Goal: Task Accomplishment & Management: Use online tool/utility

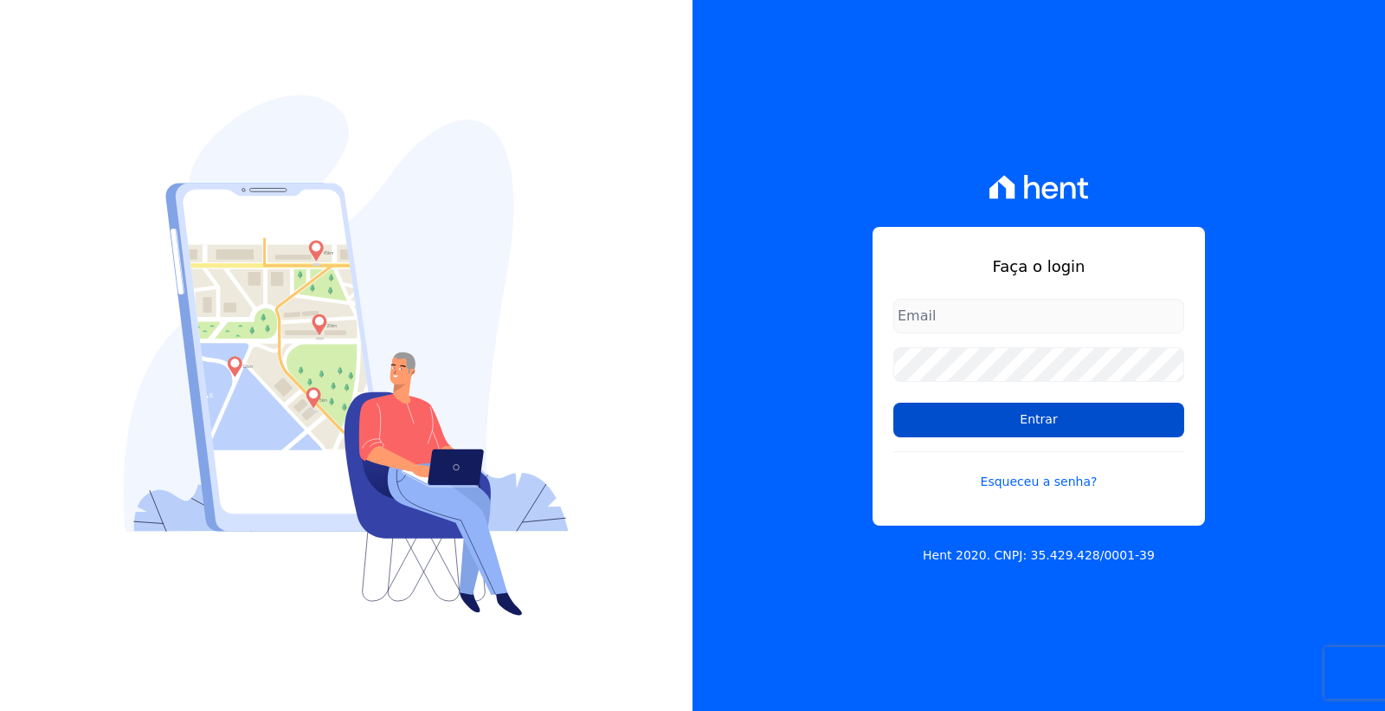
type input "[PERSON_NAME][EMAIL_ADDRESS][PERSON_NAME][DOMAIN_NAME]"
click at [1053, 421] on input "Entrar" at bounding box center [1038, 419] width 291 height 35
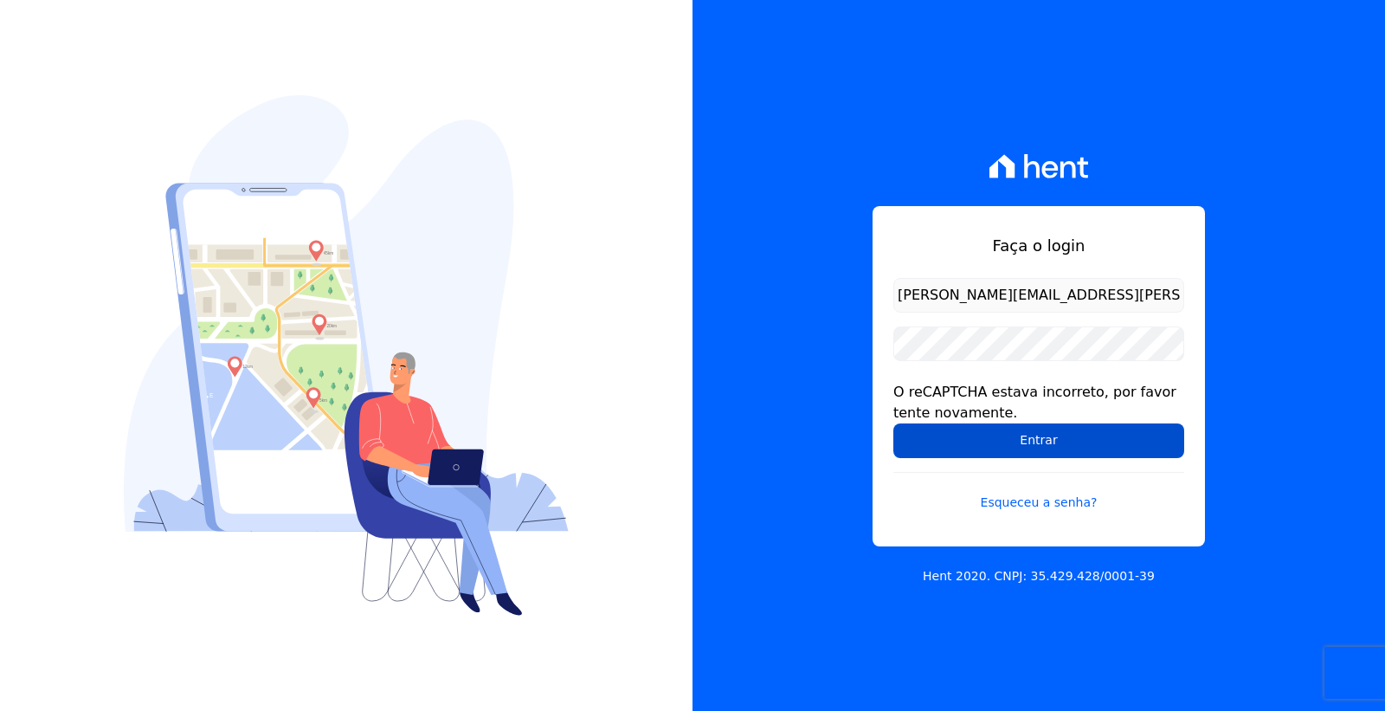
click at [1051, 455] on input "Entrar" at bounding box center [1038, 440] width 291 height 35
click at [1021, 438] on input "Entrar" at bounding box center [1038, 440] width 291 height 35
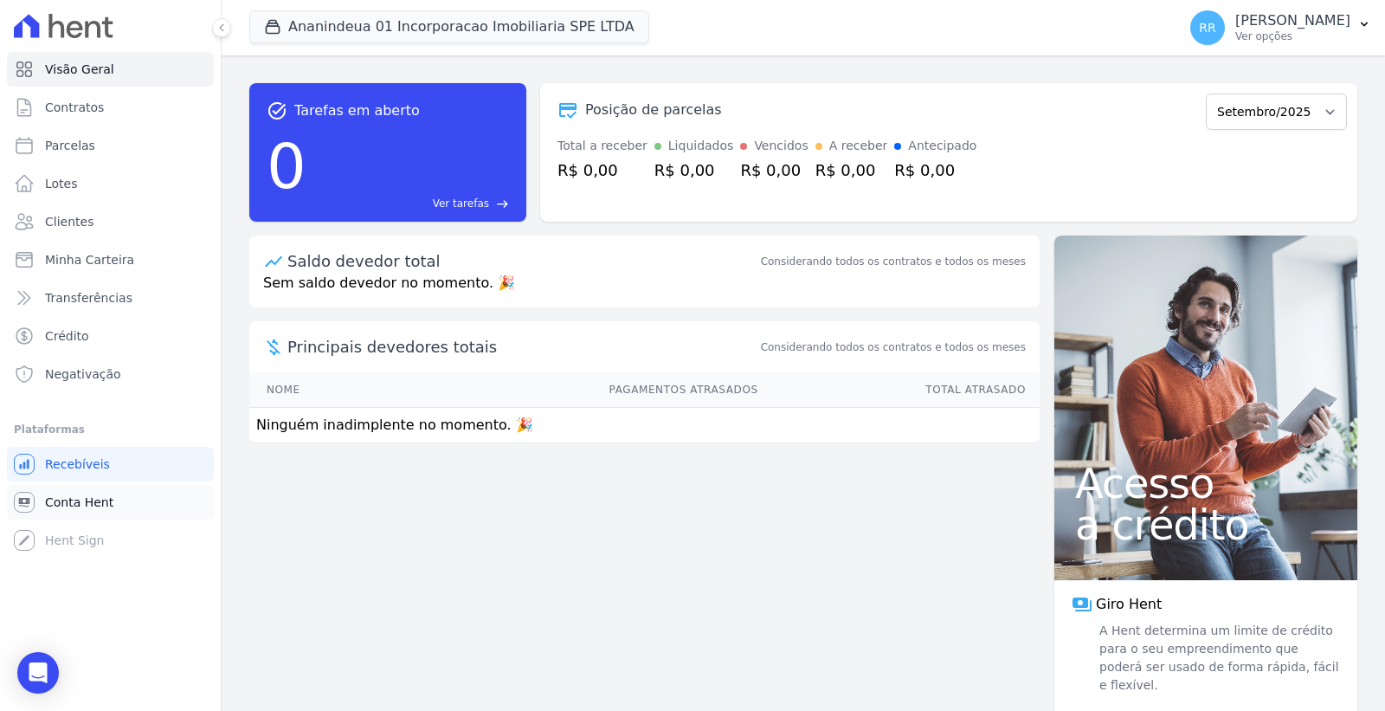
click at [87, 509] on span "Conta Hent" at bounding box center [79, 501] width 68 height 17
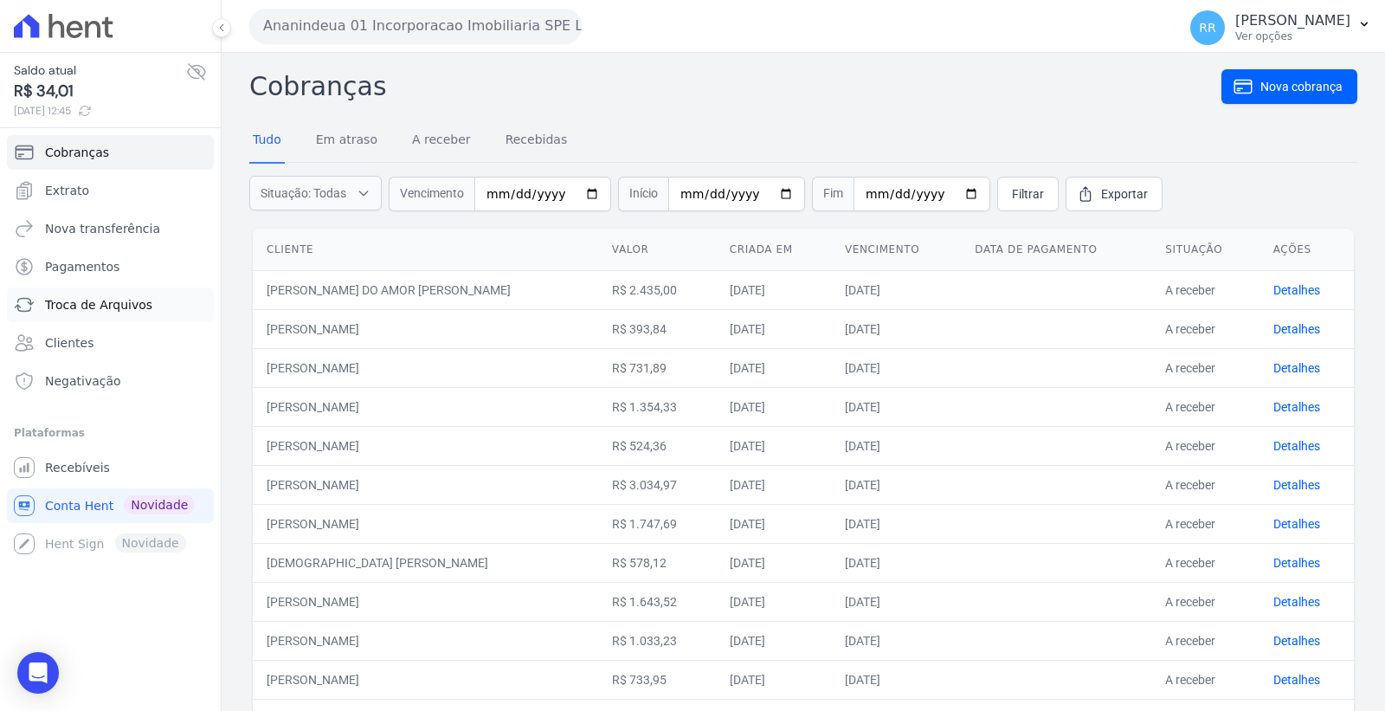
click at [122, 309] on span "Troca de Arquivos" at bounding box center [98, 304] width 107 height 17
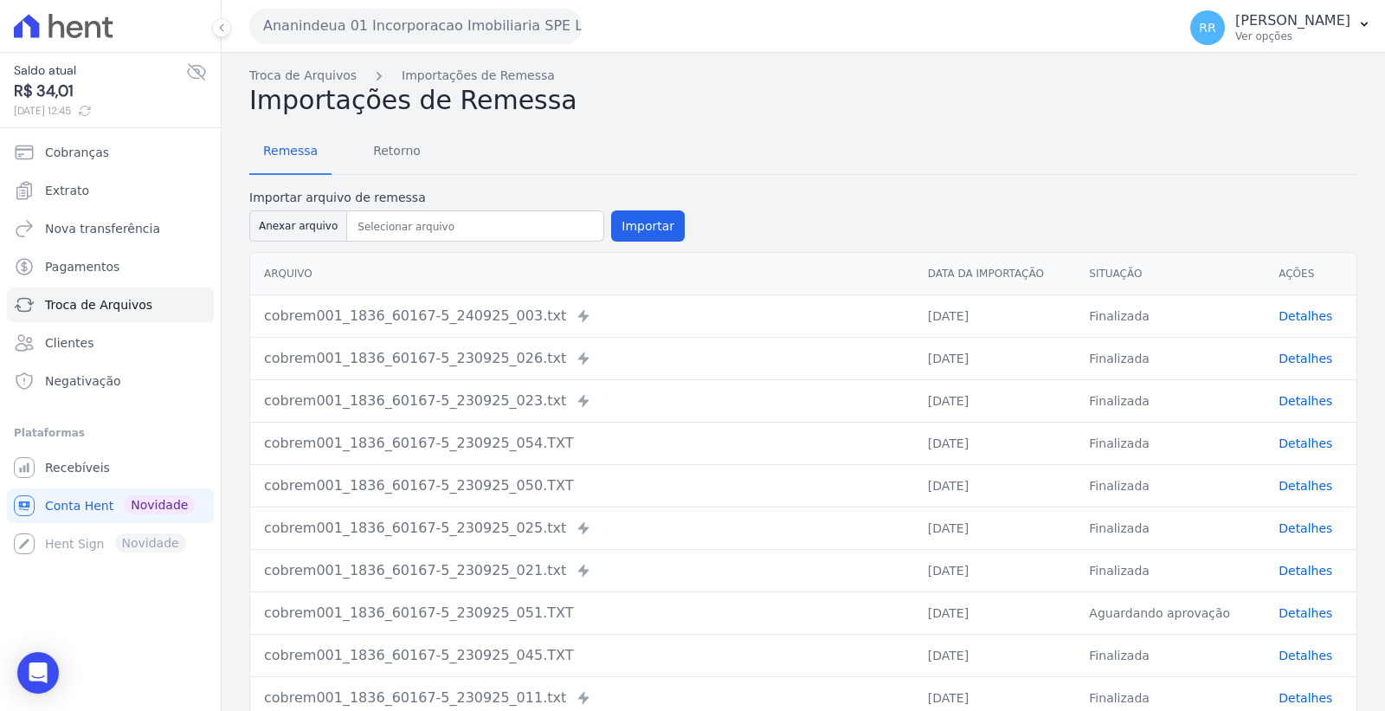
click at [403, 18] on button "Ananindeua 01 Incorporacao Imobiliaria SPE LTDA" at bounding box center [415, 26] width 332 height 35
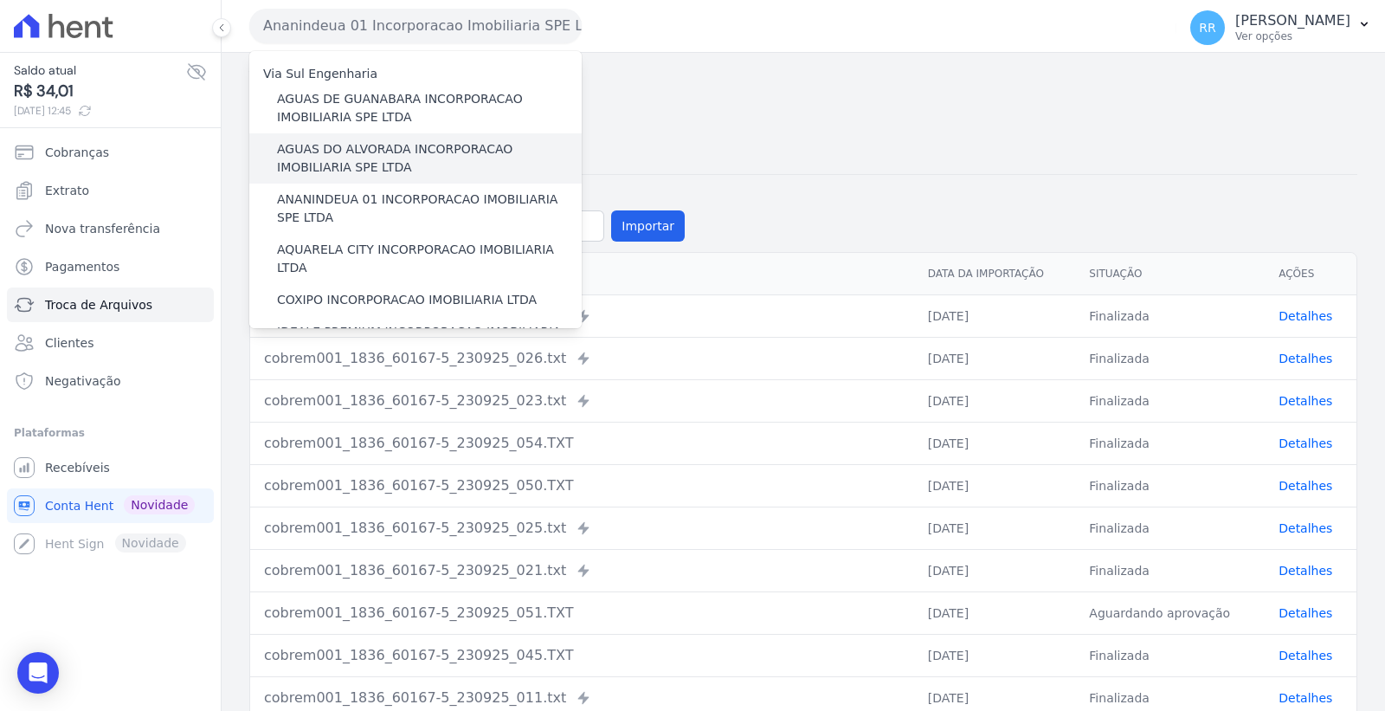
click at [383, 145] on label "AGUAS DO ALVORADA INCORPORACAO IMOBILIARIA SPE LTDA" at bounding box center [429, 158] width 305 height 36
click at [0, 0] on input "AGUAS DO ALVORADA INCORPORACAO IMOBILIARIA SPE LTDA" at bounding box center [0, 0] width 0 height 0
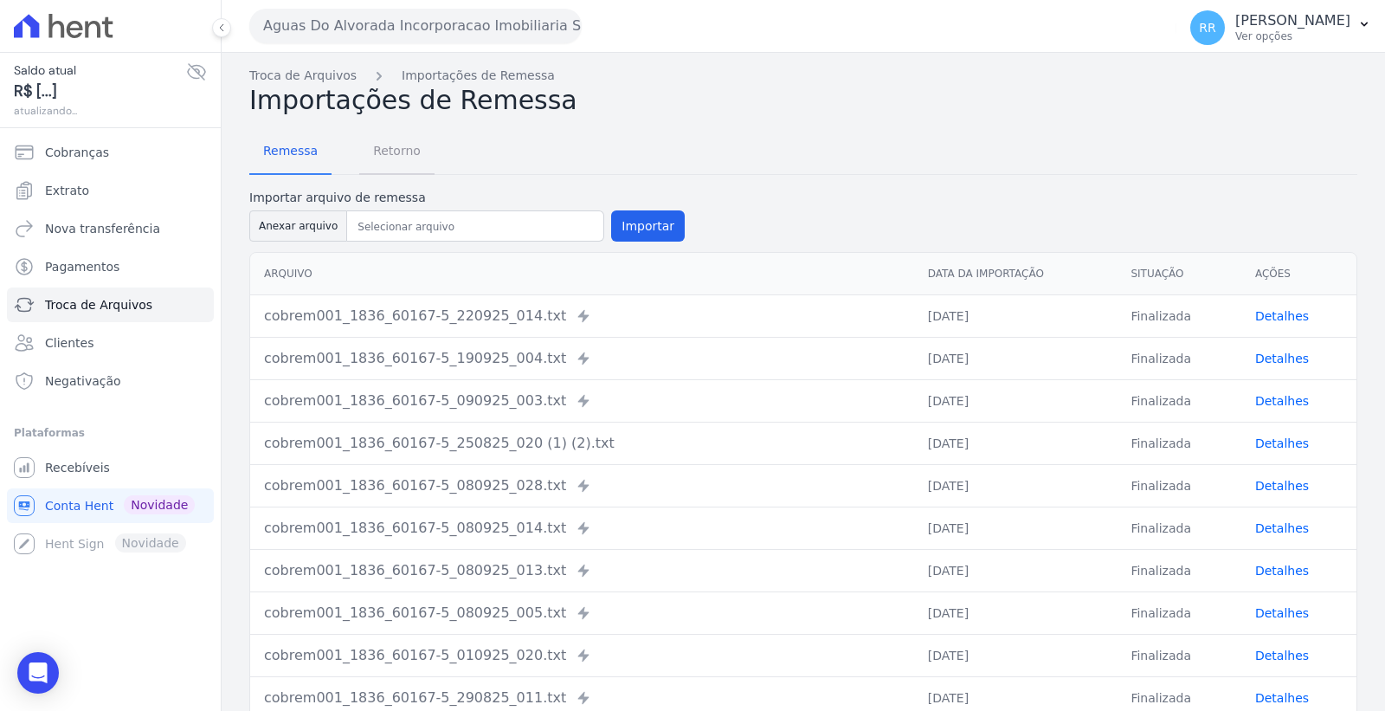
click at [392, 156] on span "Retorno" at bounding box center [397, 150] width 68 height 35
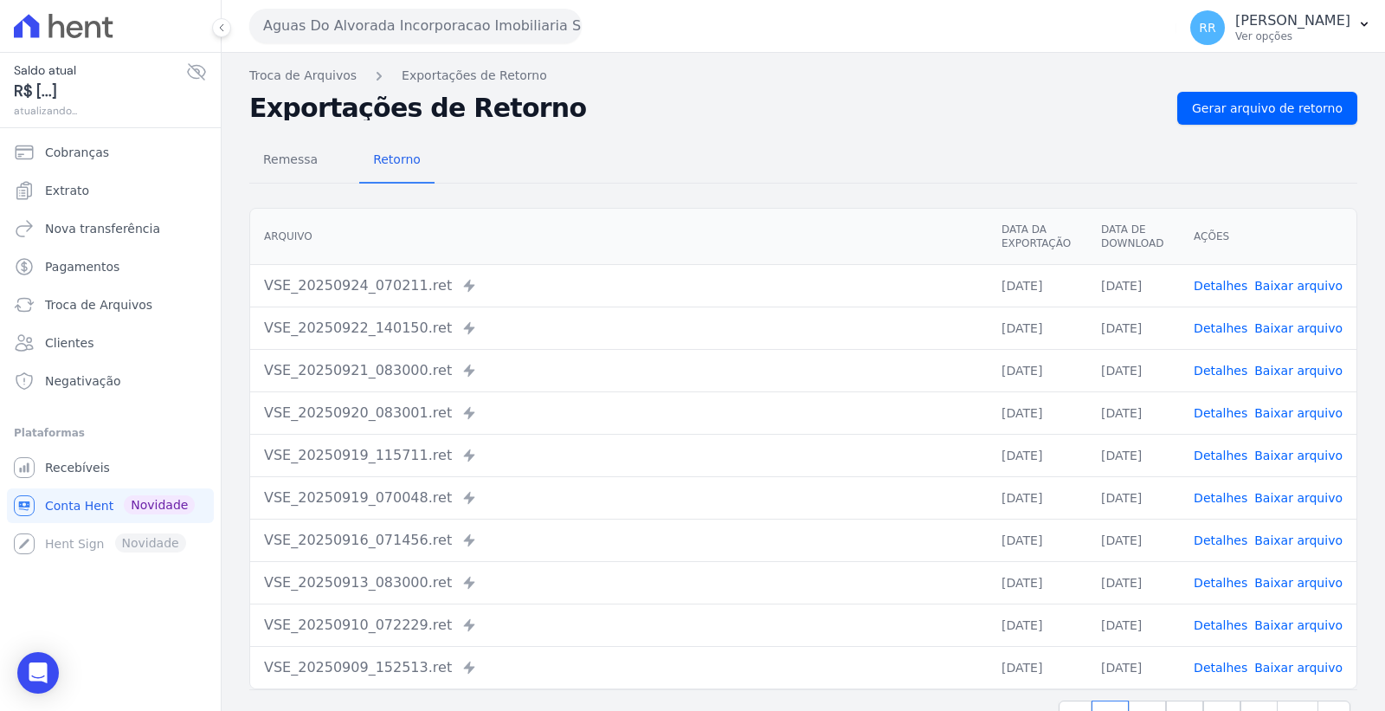
click at [1223, 284] on link "Detalhes" at bounding box center [1220, 286] width 54 height 14
click at [1238, 101] on span "Gerar arquivo de retorno" at bounding box center [1267, 108] width 151 height 17
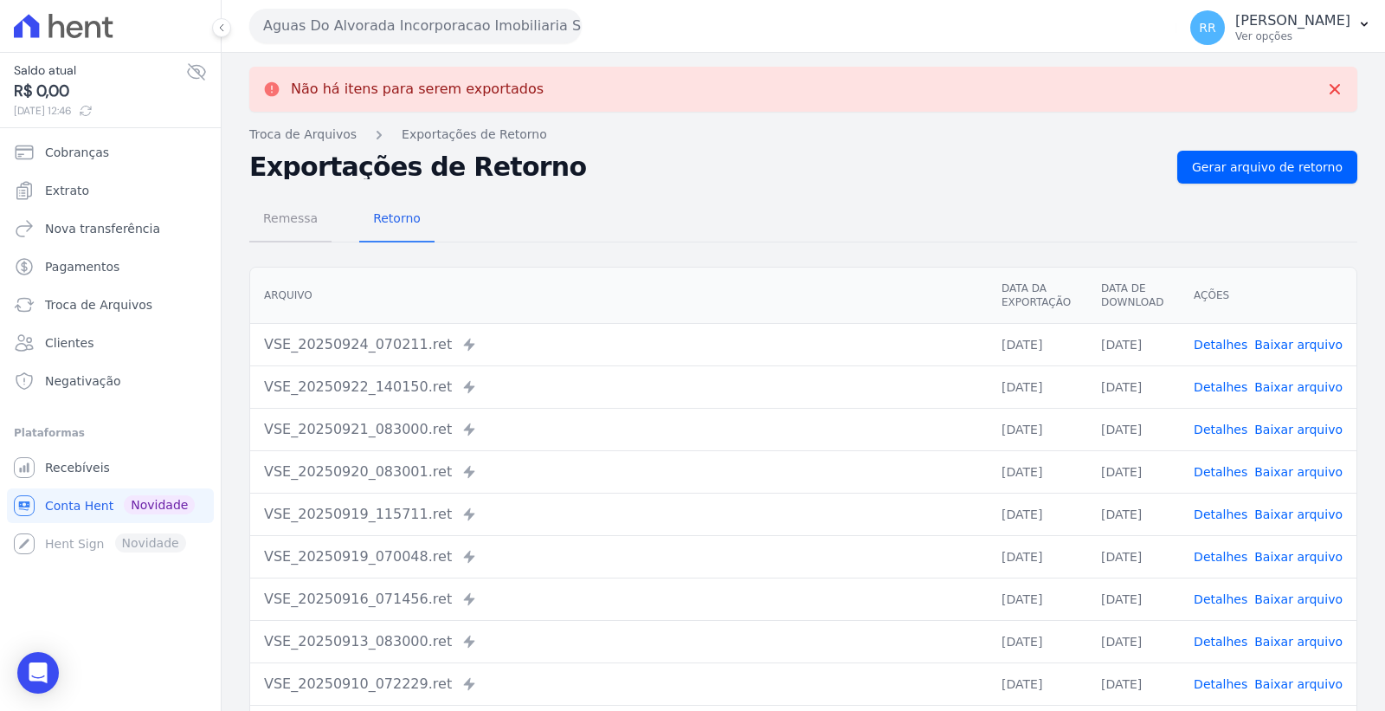
click at [279, 223] on span "Remessa" at bounding box center [290, 218] width 75 height 35
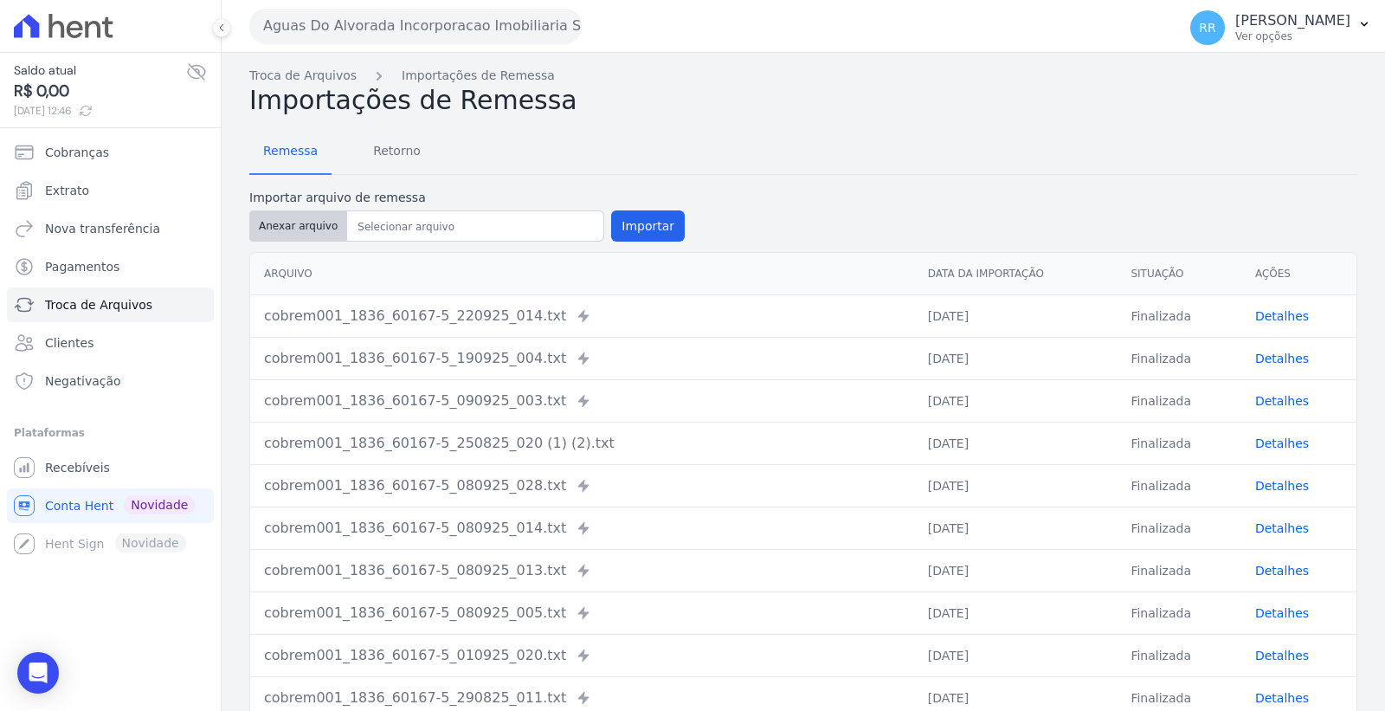
click at [309, 227] on button "Anexar arquivo" at bounding box center [298, 225] width 98 height 31
type input "cobrem001_1836_60167-5_240925_001.TXT"
click at [639, 221] on button "Importar" at bounding box center [648, 225] width 74 height 31
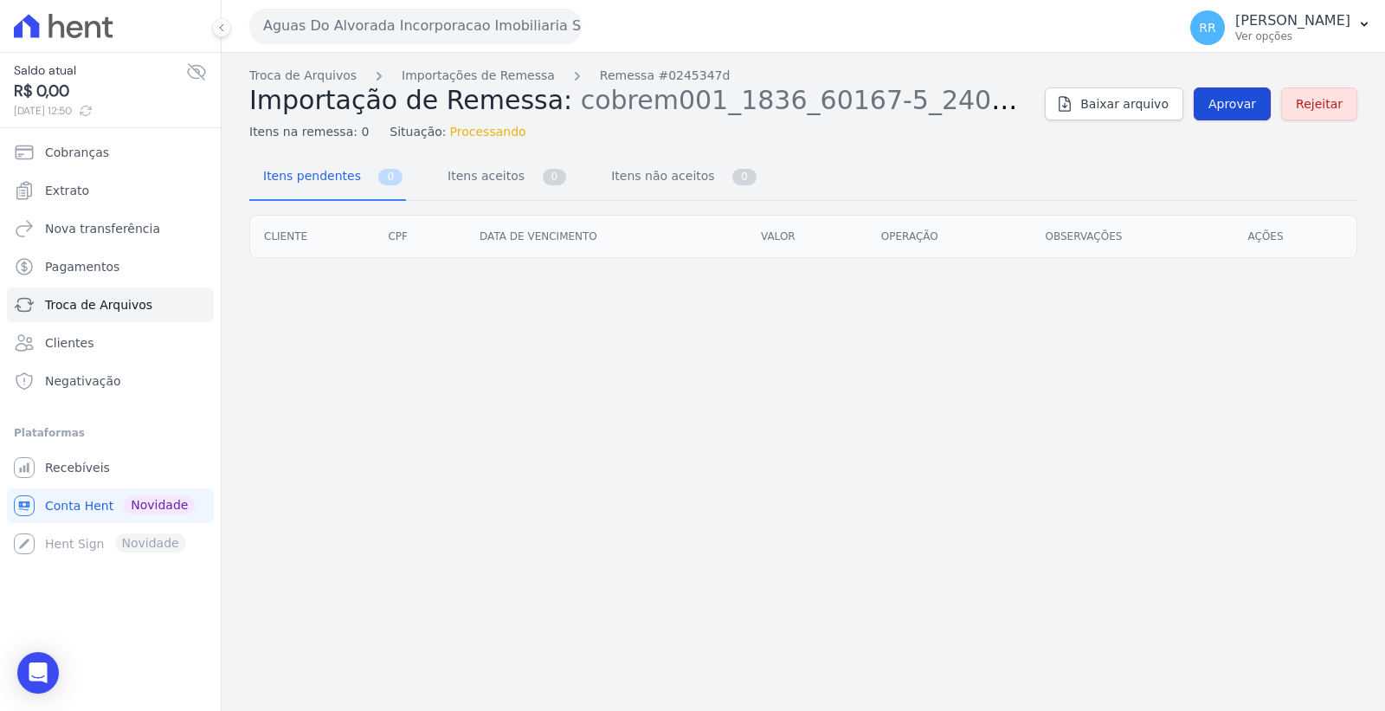
click at [1241, 93] on link "Aprovar" at bounding box center [1231, 103] width 77 height 33
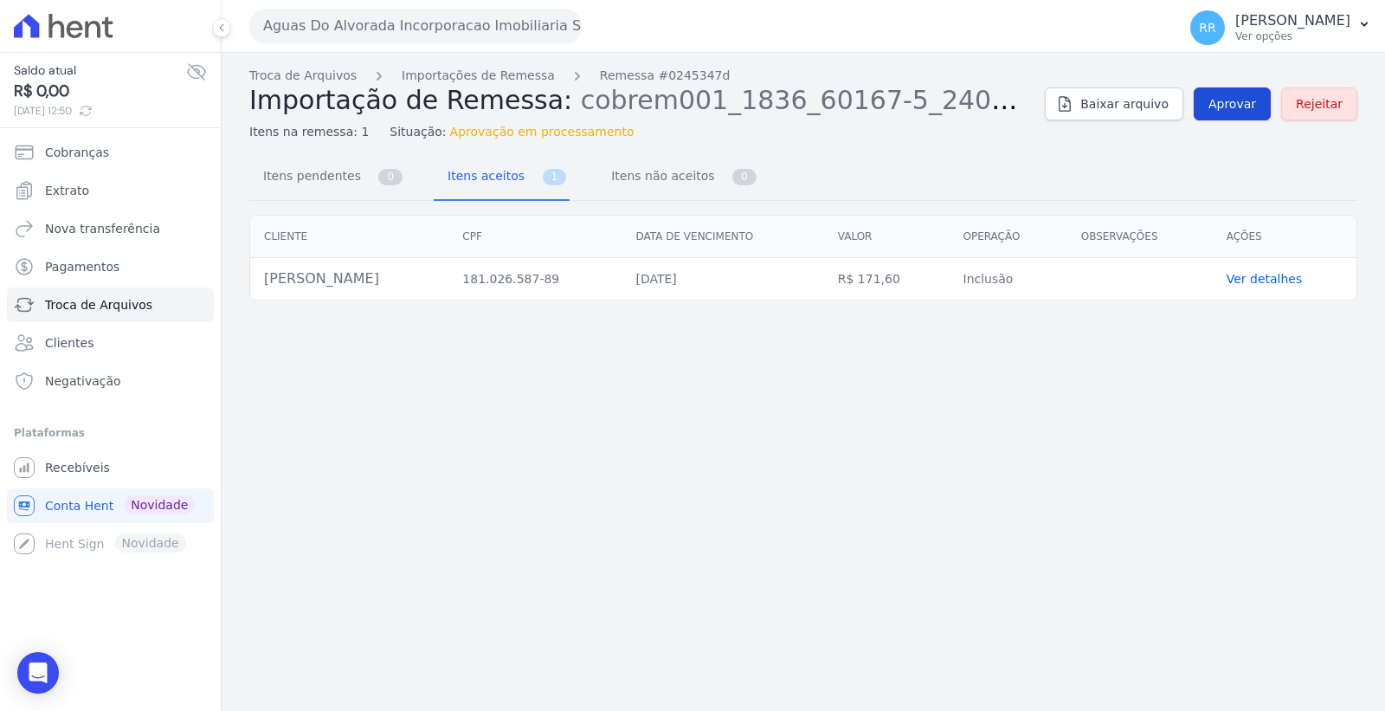
click at [1238, 102] on span "Aprovar" at bounding box center [1232, 103] width 48 height 17
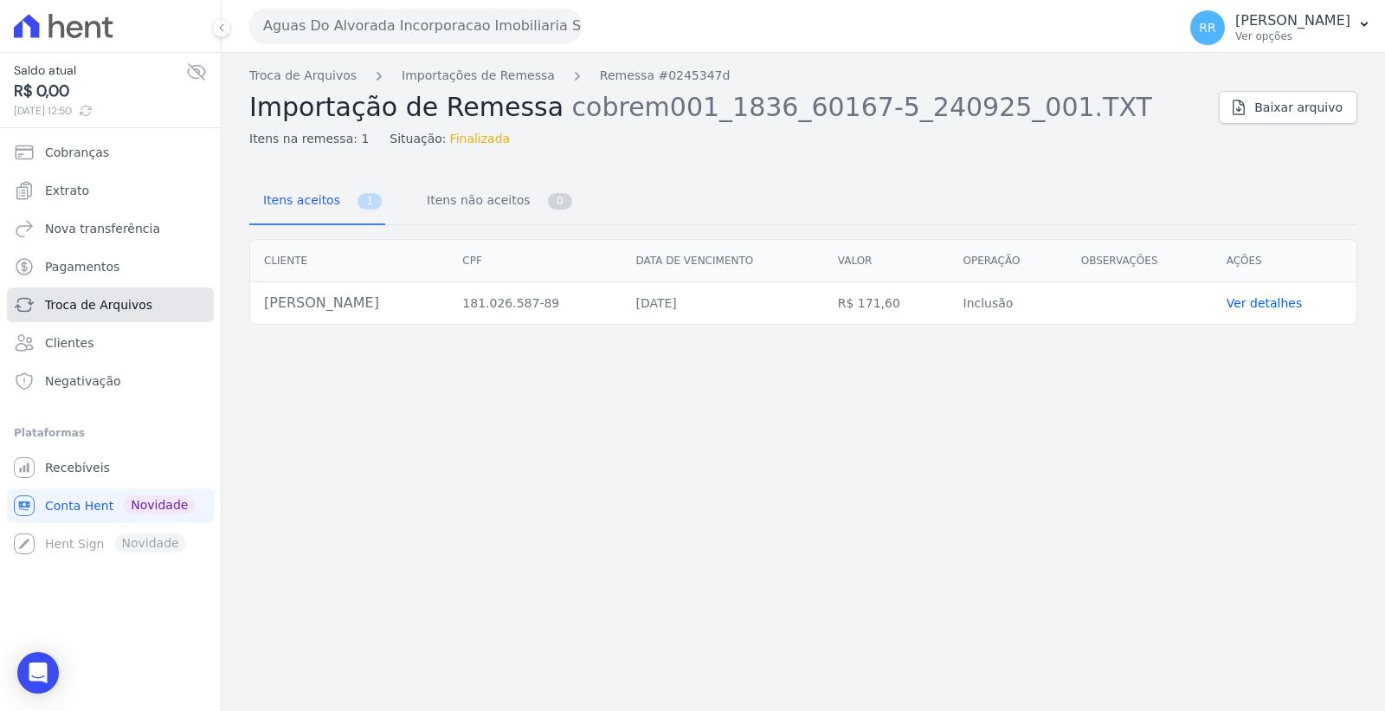
click at [135, 304] on span "Troca de Arquivos" at bounding box center [98, 304] width 107 height 17
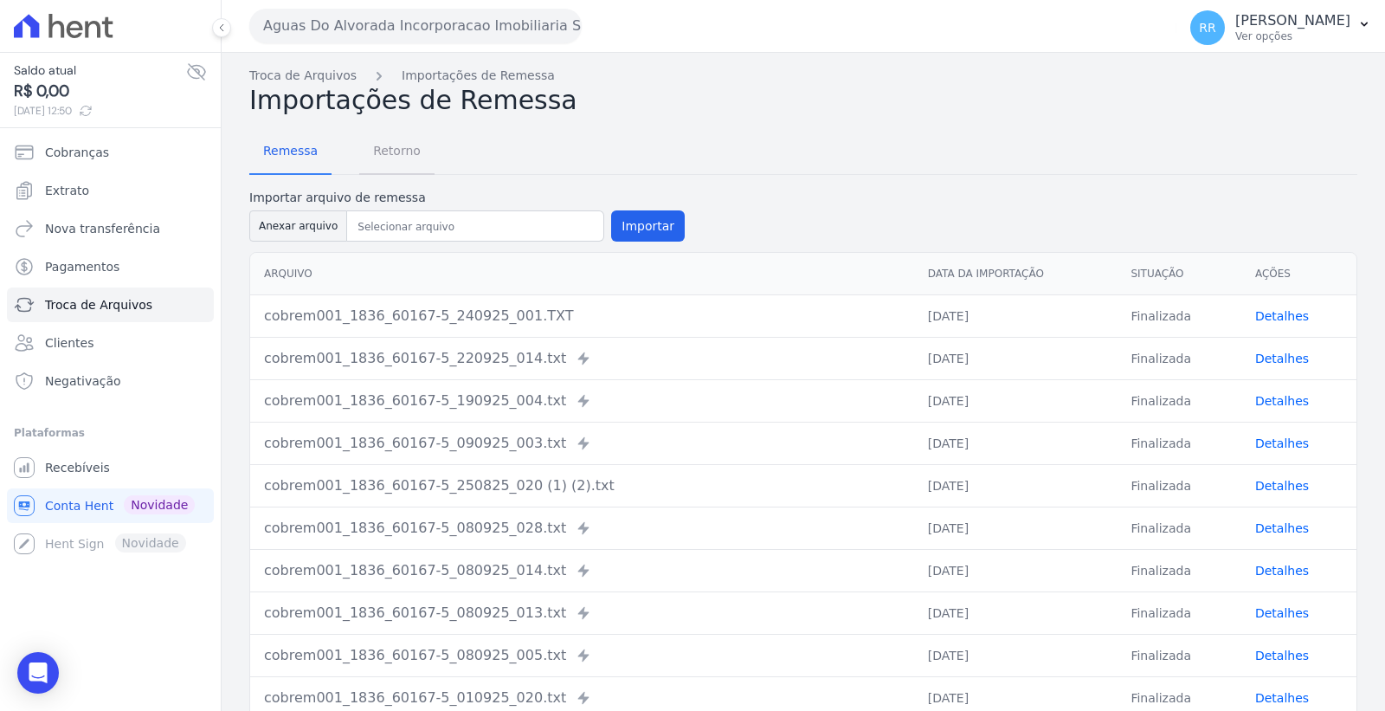
click at [408, 145] on span "Retorno" at bounding box center [397, 150] width 68 height 35
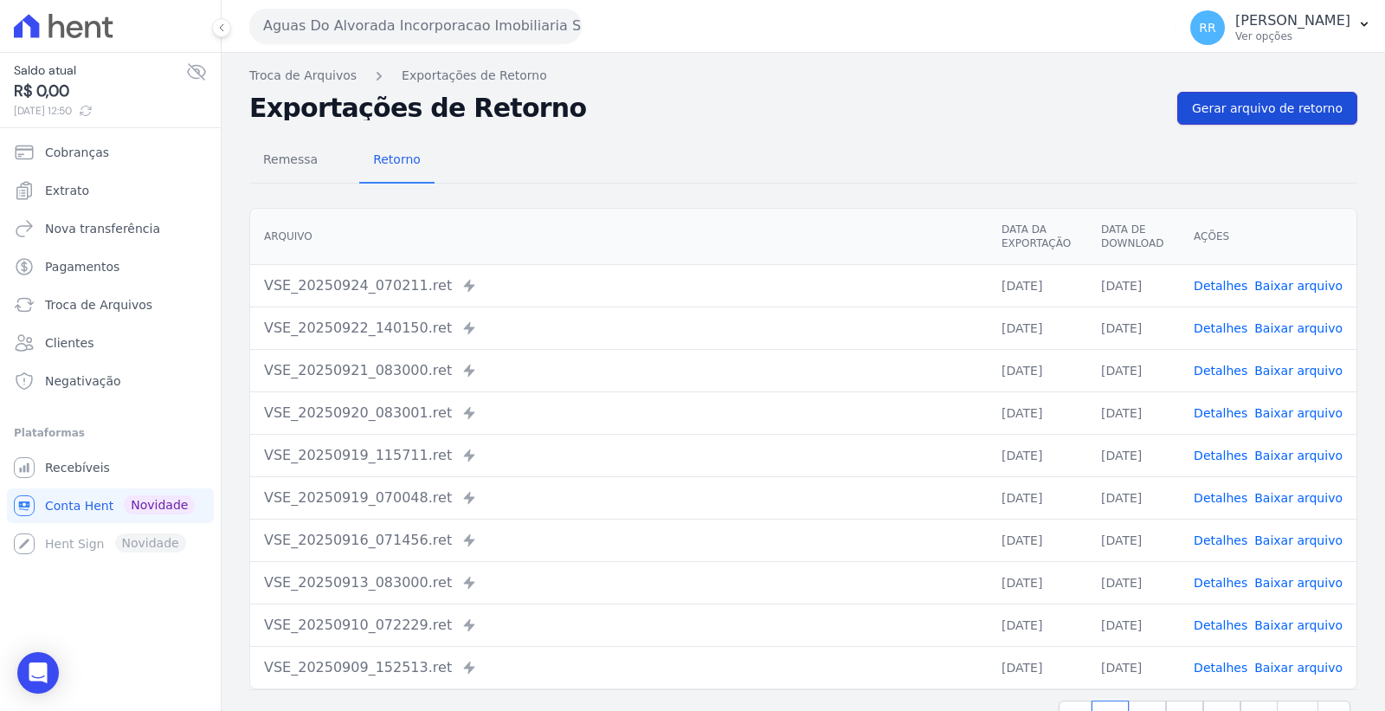
click at [1221, 102] on span "Gerar arquivo de retorno" at bounding box center [1267, 108] width 151 height 17
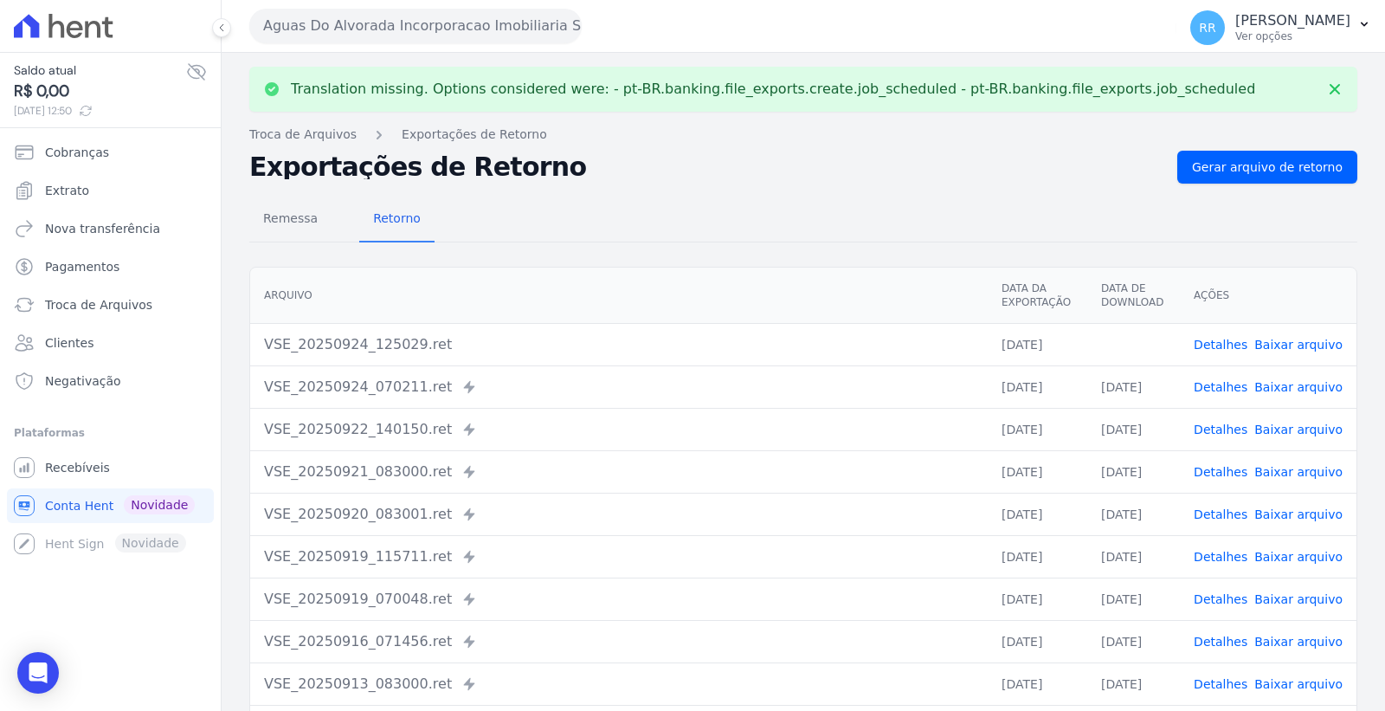
click at [1217, 386] on link "Detalhes" at bounding box center [1220, 387] width 54 height 14
click at [1287, 339] on link "Baixar arquivo" at bounding box center [1298, 345] width 88 height 14
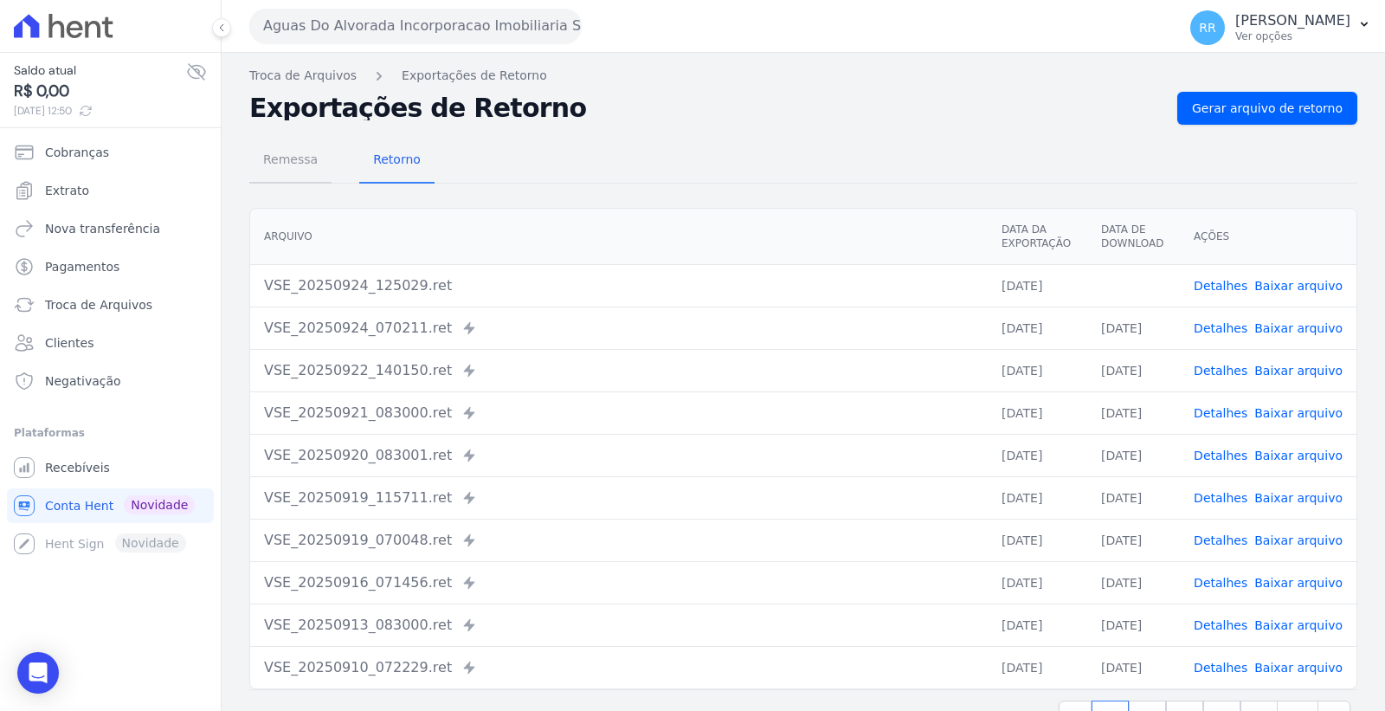
click at [292, 164] on span "Remessa" at bounding box center [290, 159] width 75 height 35
